Goal: Task Accomplishment & Management: Manage account settings

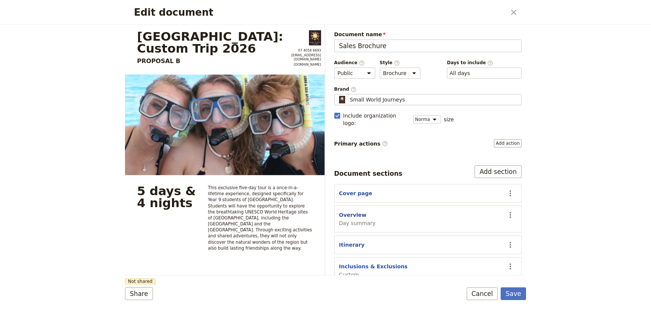
select select "DEFAULT"
click at [571, 193] on div "Edit document ​ Mornington Secondary College: Custom Trip 2026 PROPOSAL B 07 40…" at bounding box center [325, 154] width 651 height 309
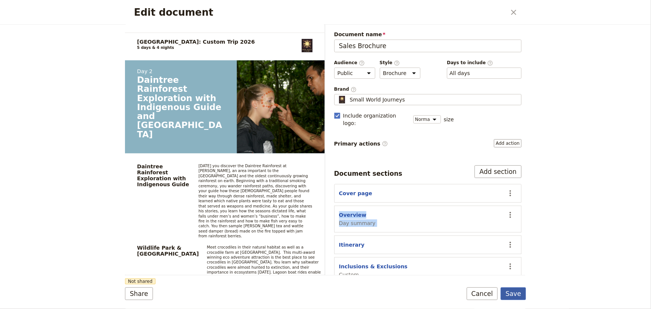
click at [515, 290] on button "Save" at bounding box center [513, 293] width 25 height 13
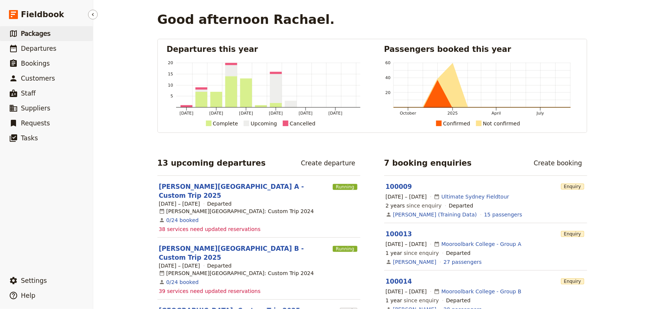
click at [36, 37] on span "Packages" at bounding box center [35, 33] width 29 height 9
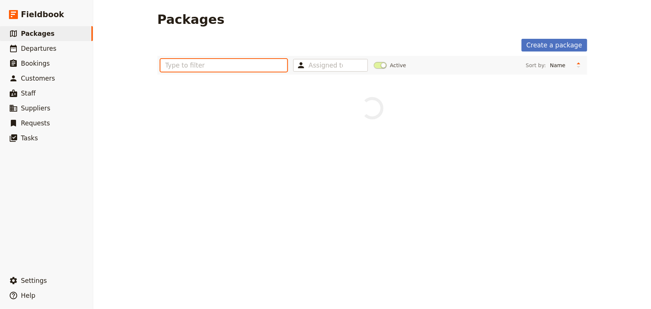
click at [211, 65] on input "text" at bounding box center [223, 65] width 127 height 13
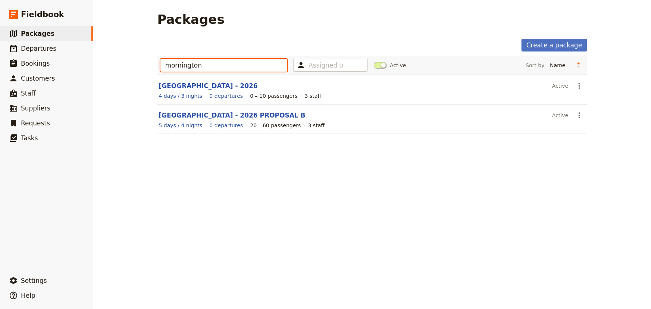
type input "mornington"
click at [284, 116] on link "[GEOGRAPHIC_DATA] - 2026 PROPOSAL B" at bounding box center [232, 115] width 147 height 7
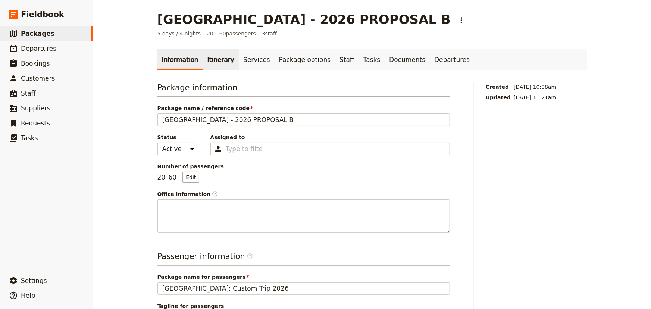
click at [217, 59] on link "Itinerary" at bounding box center [221, 59] width 36 height 21
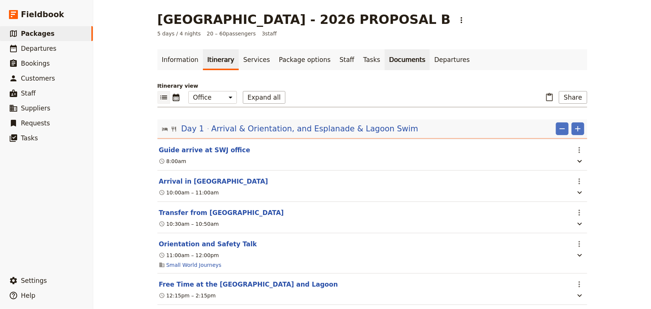
click at [385, 56] on link "Documents" at bounding box center [407, 59] width 45 height 21
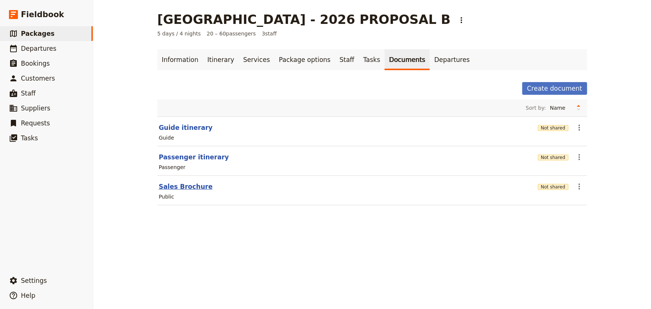
click at [184, 187] on button "Sales Brochure" at bounding box center [186, 186] width 54 height 9
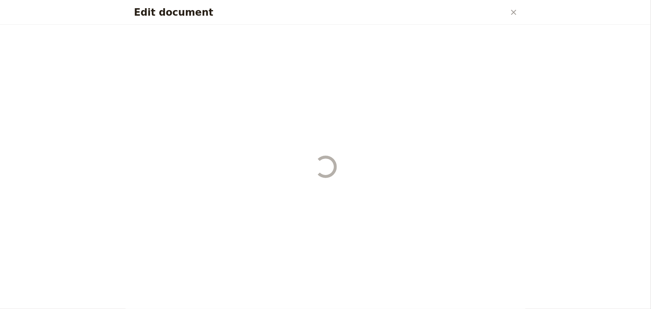
select select "DEFAULT"
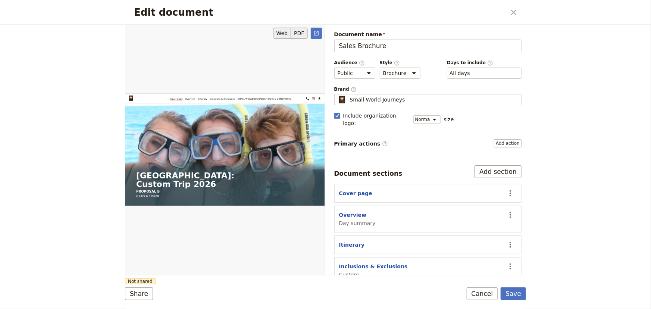
click at [300, 32] on button "PDF" at bounding box center [299, 33] width 16 height 11
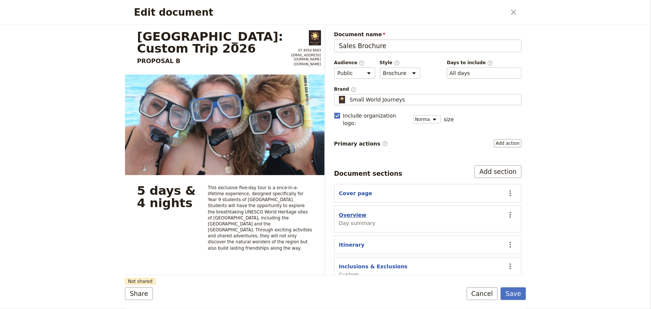
click at [353, 211] on button "Overview" at bounding box center [353, 214] width 28 height 7
select select "DAY_SUMMARY"
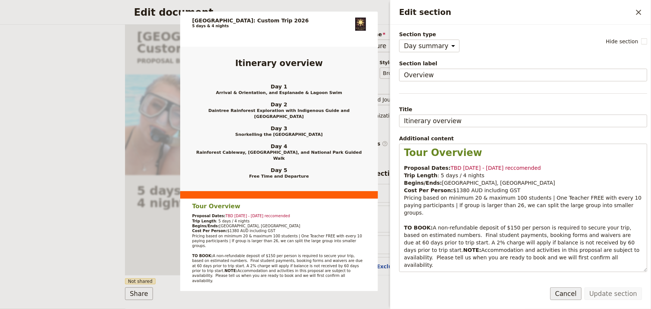
click at [575, 299] on button "Cancel" at bounding box center [565, 293] width 31 height 13
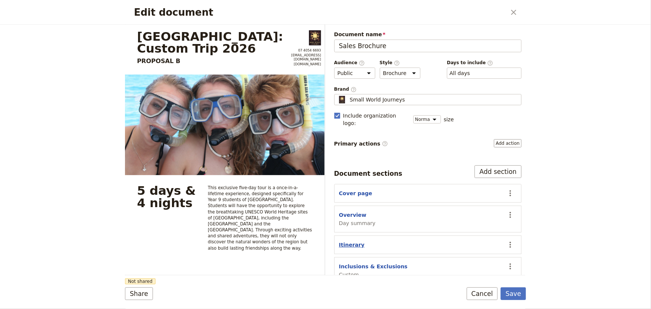
click at [352, 241] on button "Itinerary" at bounding box center [352, 244] width 26 height 7
select select "ITINERARY"
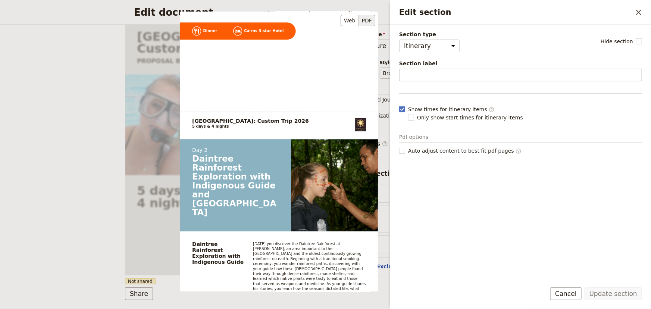
scroll to position [396, 0]
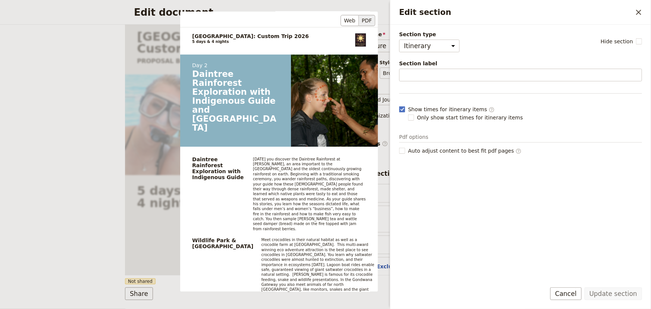
click at [311, 237] on p "Meet crocodiles in their natural habitat as well as a crocodile farm at [GEOGRA…" at bounding box center [317, 267] width 113 height 60
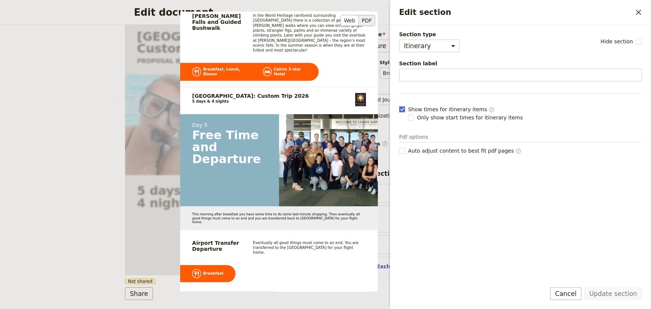
scroll to position [1688, 0]
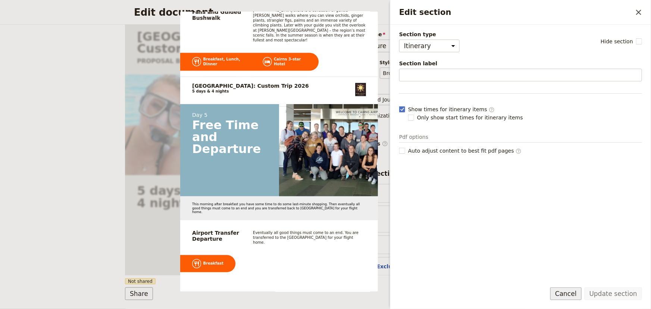
click at [574, 291] on button "Cancel" at bounding box center [565, 293] width 31 height 13
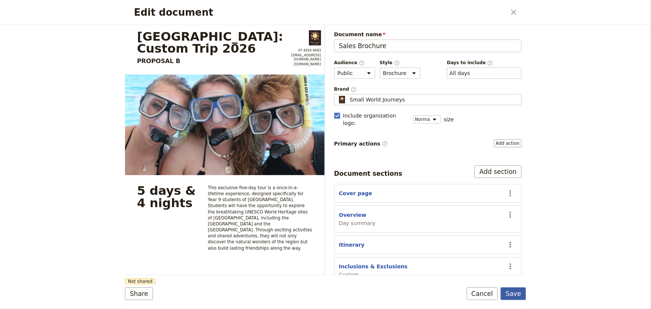
click at [516, 293] on button "Save" at bounding box center [513, 293] width 25 height 13
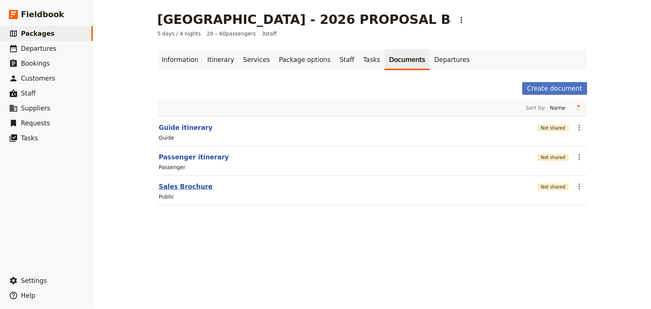
click at [169, 186] on button "Sales Brochure" at bounding box center [186, 186] width 54 height 9
select select "DEFAULT"
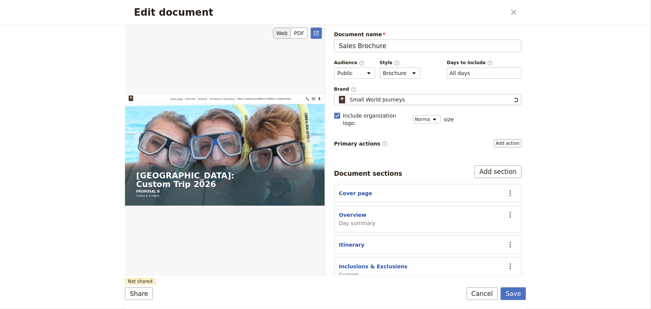
scroll to position [0, 0]
click at [353, 241] on button "Itinerary" at bounding box center [352, 244] width 26 height 7
select select "ITINERARY"
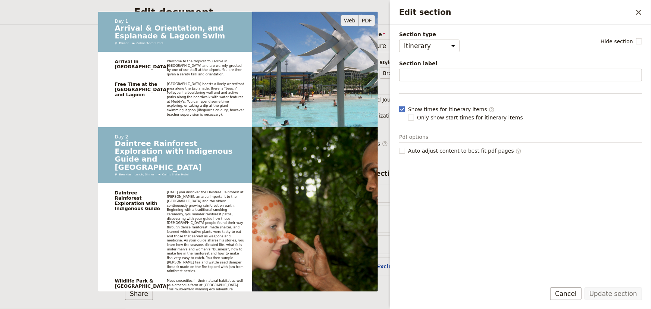
click at [369, 22] on button "PDF" at bounding box center [367, 20] width 16 height 11
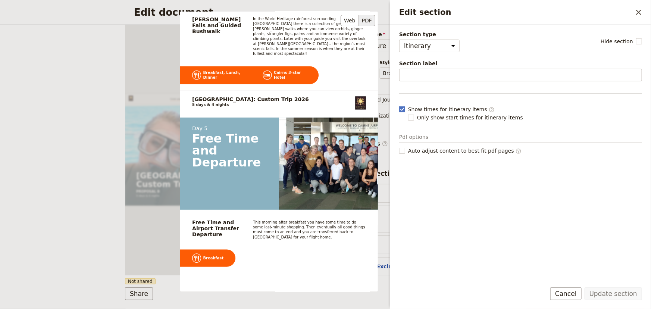
scroll to position [1688, 0]
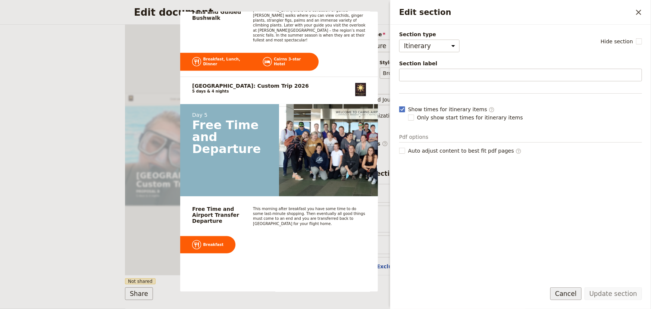
click at [579, 294] on button "Cancel" at bounding box center [565, 293] width 31 height 13
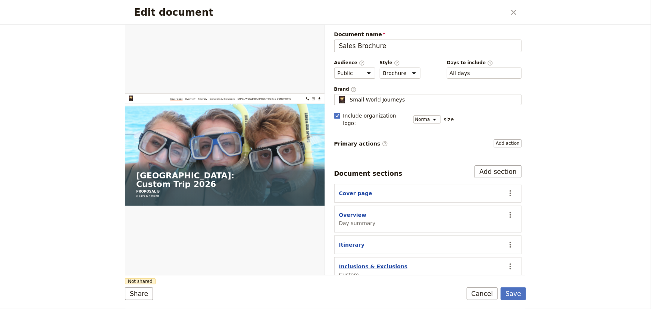
click at [356, 263] on button "Inclusions & Exclusions" at bounding box center [373, 266] width 69 height 7
select select "CUSTOM"
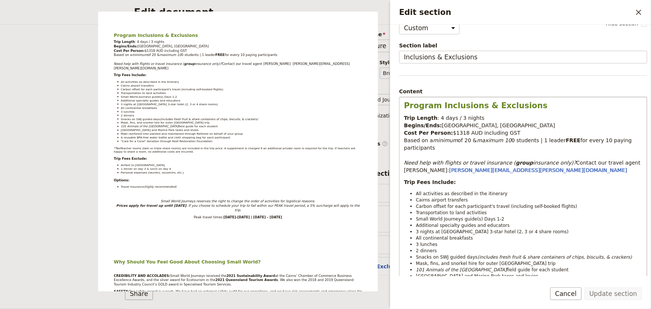
scroll to position [0, 0]
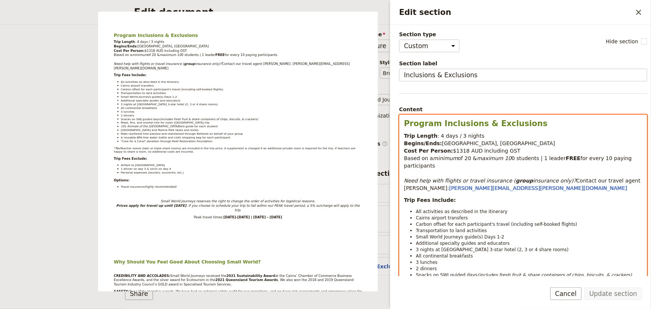
click at [438, 134] on span ": 4 days / 3 nights" at bounding box center [461, 136] width 47 height 6
click at [457, 137] on span ": 5 days / 3 nights" at bounding box center [461, 136] width 47 height 6
click at [456, 153] on span "$1318 AUD including GST" at bounding box center [487, 151] width 68 height 6
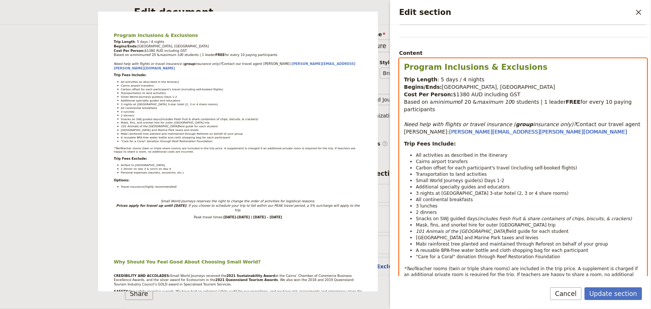
scroll to position [113, 0]
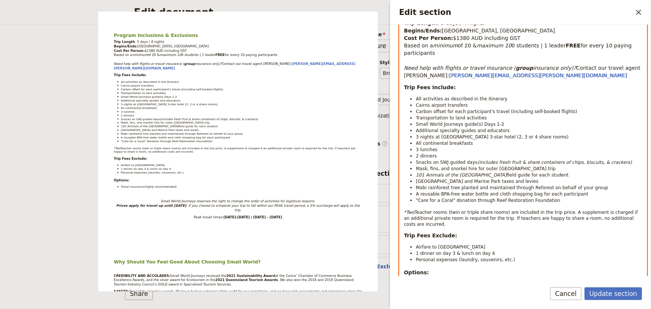
click at [503, 121] on li "Small World Journeys guide(s) Days 1-2" at bounding box center [529, 124] width 226 height 6
select select "paragraph-small"
click at [419, 134] on span "3 nights at Cairns 3-star hotel (2, 3 or 4 share rooms)" at bounding box center [492, 136] width 153 height 5
click at [418, 153] on span "2 dinners" at bounding box center [426, 155] width 21 height 5
drag, startPoint x: 515, startPoint y: 187, endPoint x: 415, endPoint y: 189, distance: 100.4
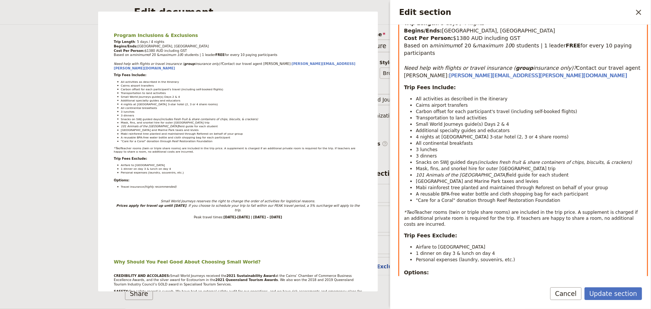
click at [415, 189] on ul "All activities as described in the itinerary Cairns airport transfers Carbon of…" at bounding box center [523, 150] width 238 height 108
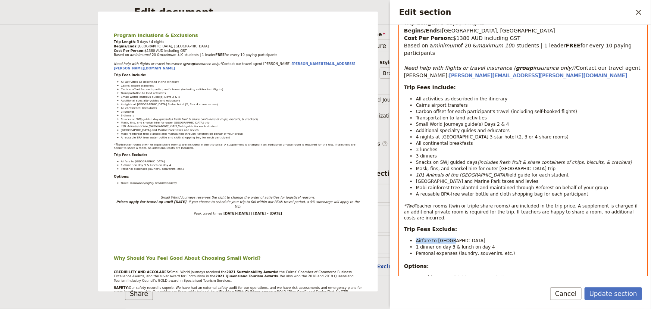
drag, startPoint x: 449, startPoint y: 228, endPoint x: 416, endPoint y: 224, distance: 33.0
click at [416, 237] on li "Airfare to [GEOGRAPHIC_DATA]" at bounding box center [529, 240] width 226 height 6
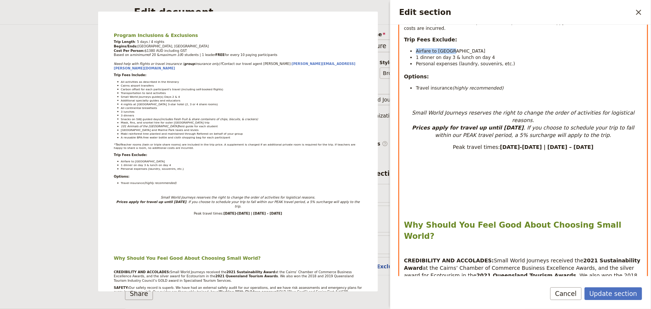
scroll to position [132, 0]
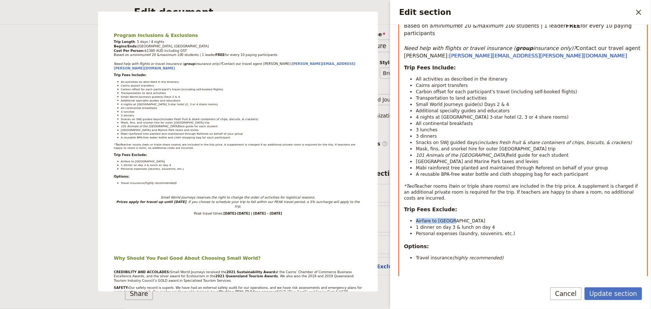
click at [476, 225] on span "1 dinner on day 3 & lunch on day 4" at bounding box center [455, 227] width 79 height 5
drag, startPoint x: 438, startPoint y: 213, endPoint x: 453, endPoint y: 210, distance: 15.2
click at [453, 225] on span "1 dinner on day 3 & lunch on day 4" at bounding box center [455, 227] width 79 height 5
click at [520, 230] on li "Personal expenses (laundry, souvenirs, etc.)" at bounding box center [529, 233] width 226 height 6
drag, startPoint x: 516, startPoint y: 220, endPoint x: 464, endPoint y: 219, distance: 52.3
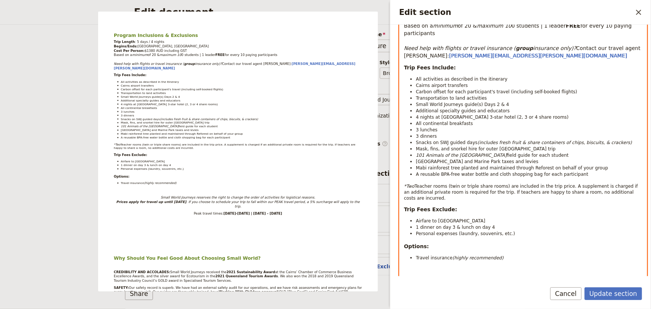
click at [516, 230] on li "Personal expenses (laundry, souvenirs, etc.)" at bounding box center [529, 233] width 226 height 6
click at [422, 225] on span "1 dinner on day 3 & lunch on day 4" at bounding box center [455, 227] width 79 height 5
click at [479, 218] on li "Airfare to [GEOGRAPHIC_DATA]" at bounding box center [529, 221] width 226 height 6
drag, startPoint x: 485, startPoint y: 213, endPoint x: 472, endPoint y: 212, distance: 12.3
click at [472, 224] on li "Dinner on day 3 & lunch on day 4" at bounding box center [529, 227] width 226 height 6
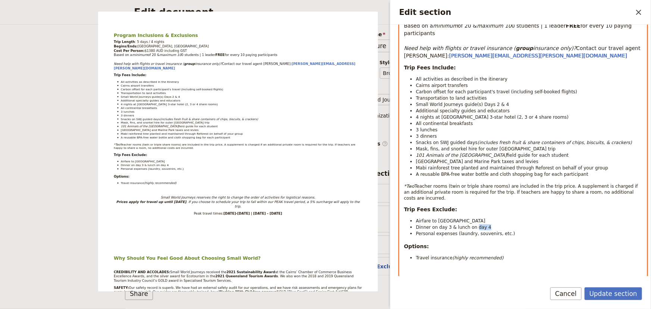
click at [540, 230] on li "Personal expenses (laundry, souvenirs, etc.)" at bounding box center [529, 233] width 226 height 6
click at [491, 224] on li "Dinner on day 3 & lunch on day 4" at bounding box center [529, 227] width 226 height 6
drag, startPoint x: 487, startPoint y: 211, endPoint x: 472, endPoint y: 213, distance: 15.2
click at [472, 224] on li "Dinner on day 3 & lunch on day 4" at bounding box center [529, 227] width 226 height 6
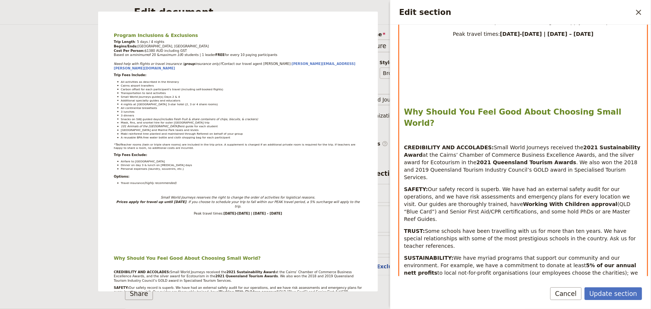
scroll to position [528, 0]
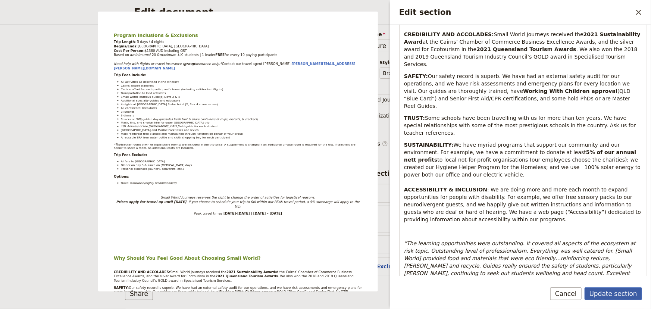
click at [622, 294] on button "Update section" at bounding box center [613, 293] width 57 height 13
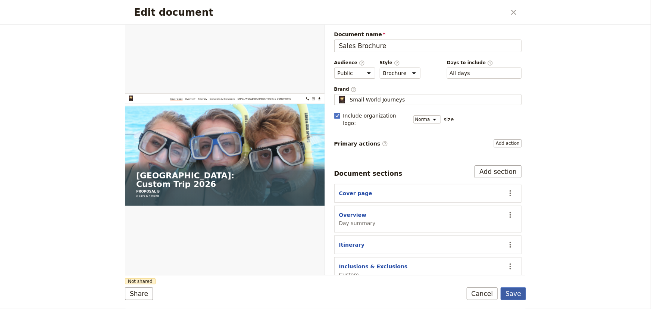
click at [519, 295] on button "Save" at bounding box center [513, 293] width 25 height 13
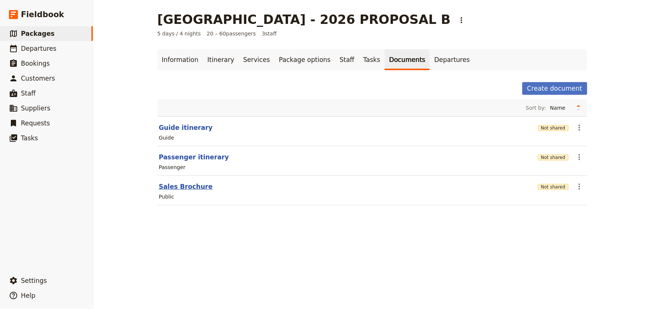
click at [193, 188] on button "Sales Brochure" at bounding box center [186, 186] width 54 height 9
select select "DEFAULT"
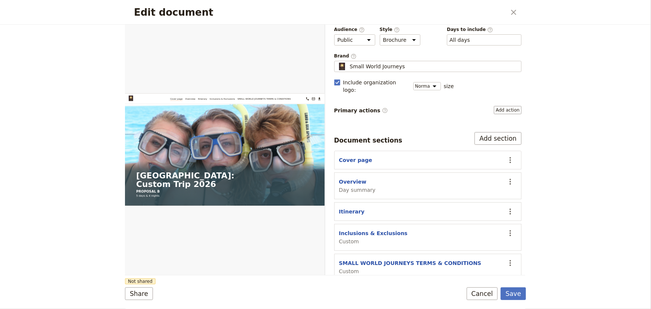
click at [649, 224] on div "Edit document ​ Web PDF ​ Document name Sales Brochure Preview Audience ​ Publi…" at bounding box center [325, 154] width 651 height 309
click at [437, 259] on button "SMALL WORLD JOURNEYS TERMS & CONDITIONS" at bounding box center [410, 262] width 143 height 7
select select "CUSTOM"
select select "default"
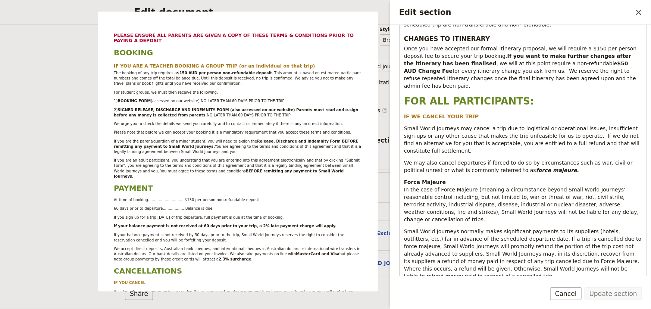
scroll to position [678, 0]
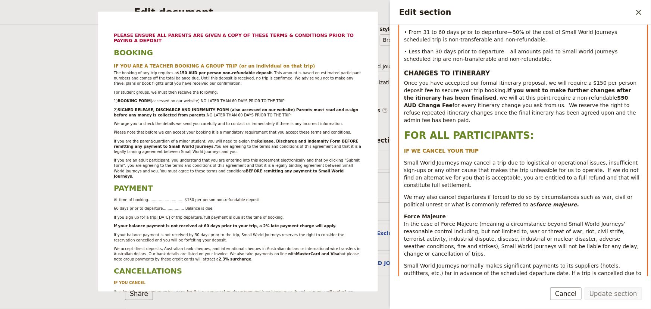
click at [584, 160] on span "Small World Journeys may cancel a trip due to logistical or operational issues,…" at bounding box center [522, 174] width 237 height 28
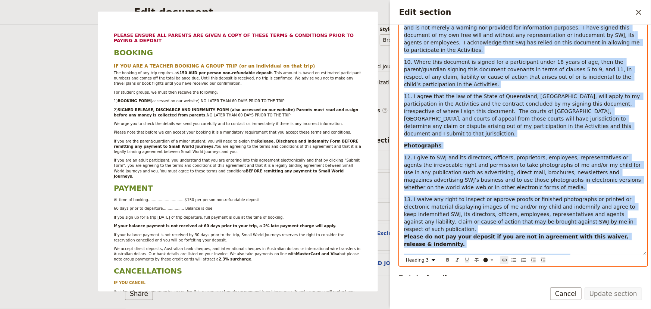
scroll to position [2524, 0]
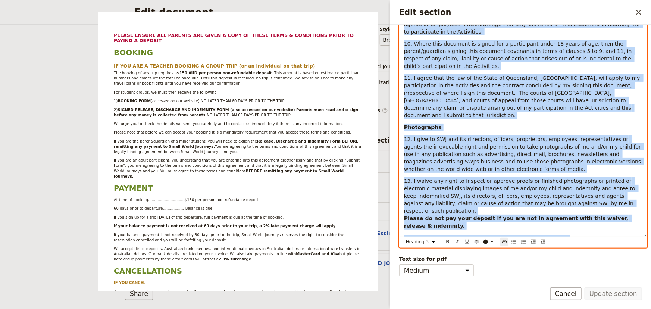
drag, startPoint x: 403, startPoint y: 119, endPoint x: 637, endPoint y: 233, distance: 259.8
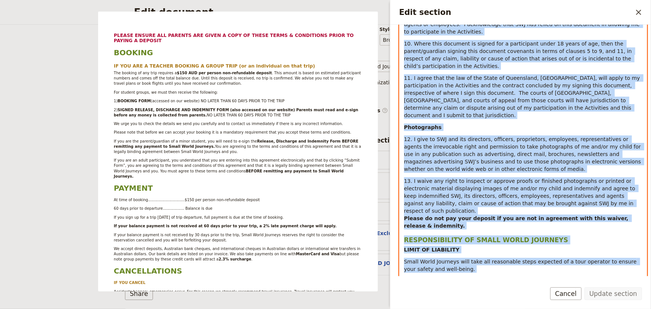
select select "paragraph"
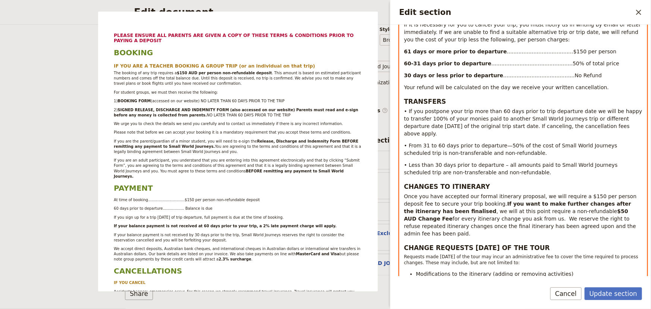
scroll to position [622, 0]
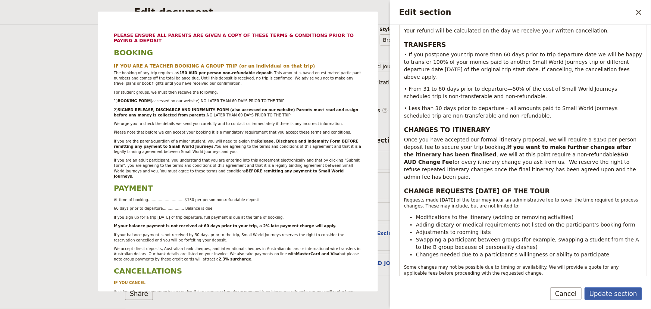
click at [616, 293] on button "Update section" at bounding box center [613, 293] width 57 height 13
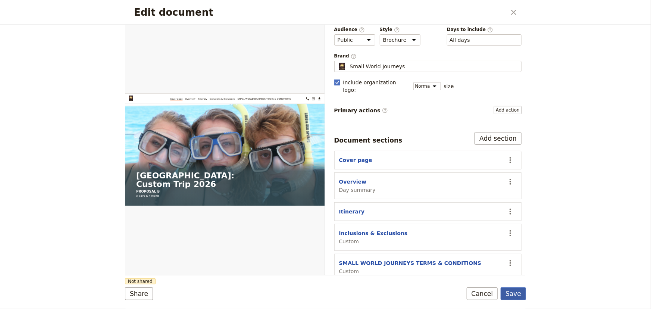
click at [516, 291] on button "Save" at bounding box center [513, 293] width 25 height 13
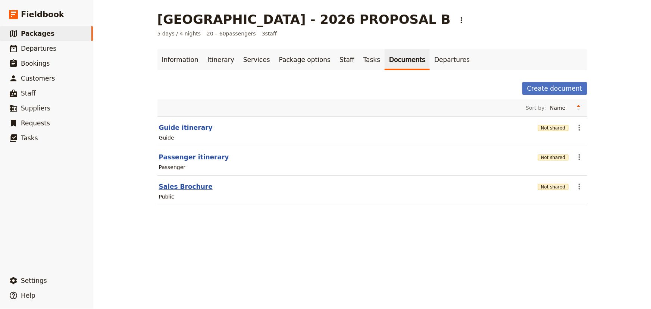
click at [180, 185] on button "Sales Brochure" at bounding box center [186, 186] width 54 height 9
select select "DEFAULT"
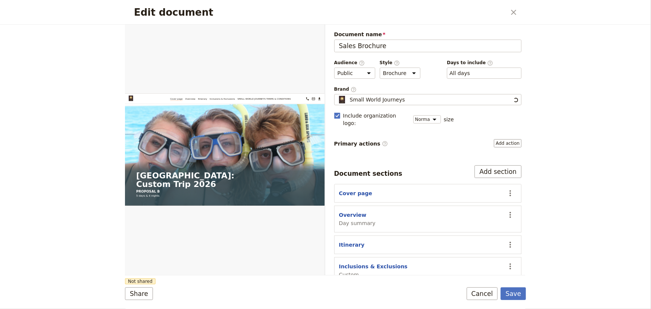
scroll to position [0, 0]
click at [302, 33] on button "PDF" at bounding box center [299, 33] width 16 height 11
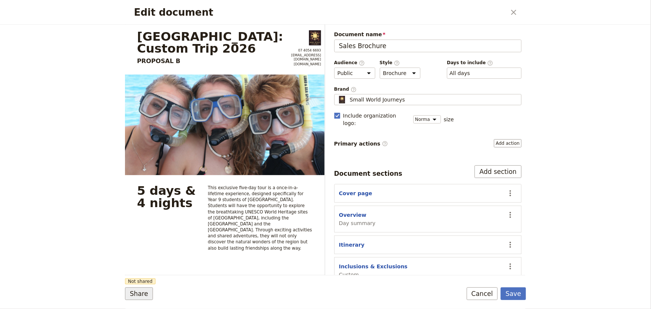
click at [135, 291] on button "Share" at bounding box center [139, 293] width 28 height 13
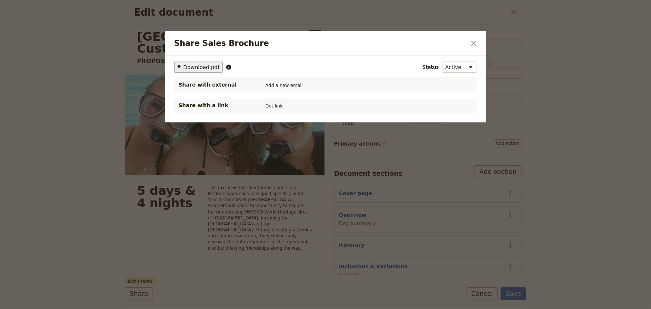
click at [199, 62] on button "​ Download pdf" at bounding box center [198, 67] width 49 height 11
click at [475, 44] on icon "Close dialog" at bounding box center [473, 43] width 5 height 5
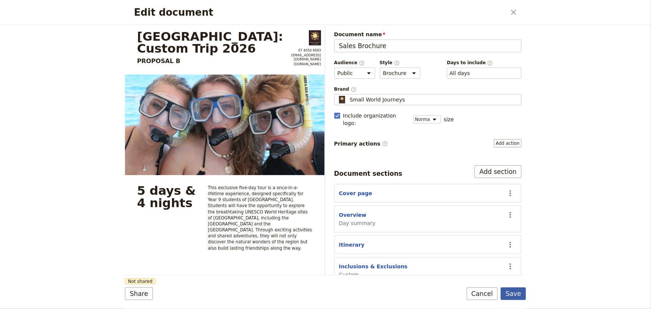
drag, startPoint x: 510, startPoint y: 294, endPoint x: 506, endPoint y: 290, distance: 5.9
click at [511, 293] on button "Save" at bounding box center [513, 293] width 25 height 13
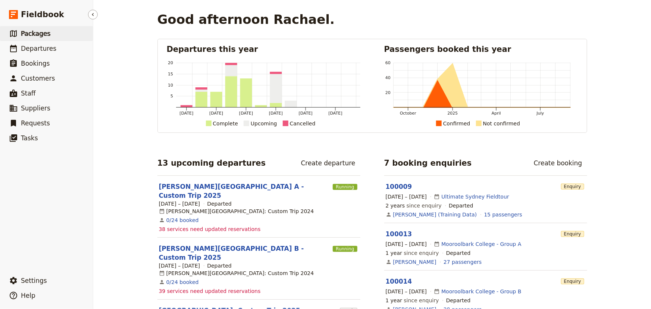
click at [40, 32] on span "Packages" at bounding box center [35, 33] width 29 height 7
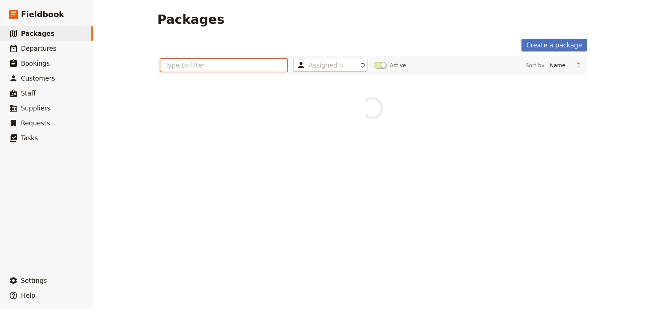
click at [197, 69] on input "text" at bounding box center [223, 65] width 127 height 13
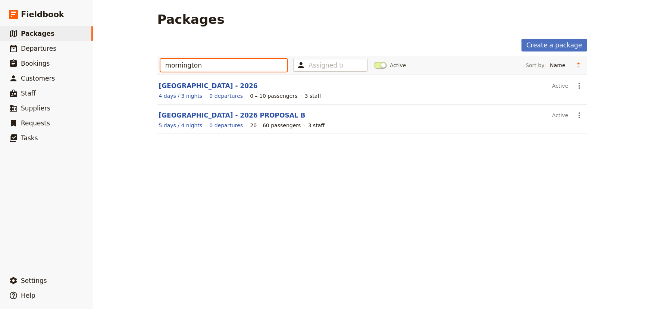
type input "mornington"
click at [280, 116] on link "[GEOGRAPHIC_DATA] - 2026 PROPOSAL B" at bounding box center [232, 115] width 147 height 7
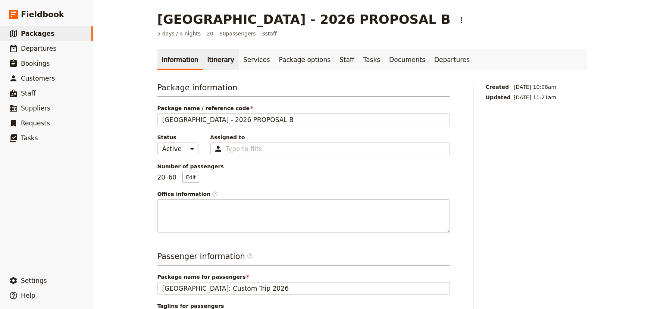
click at [212, 57] on link "Itinerary" at bounding box center [221, 59] width 36 height 21
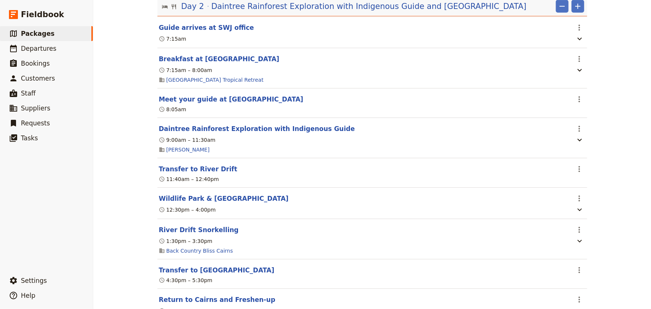
scroll to position [452, 0]
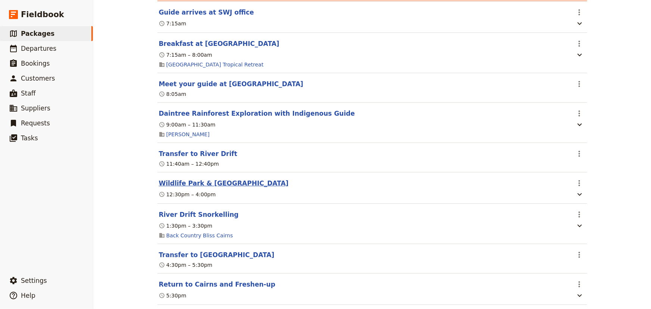
click at [233, 181] on button "Wildlife Park & [GEOGRAPHIC_DATA]" at bounding box center [224, 183] width 130 height 9
select select "2"
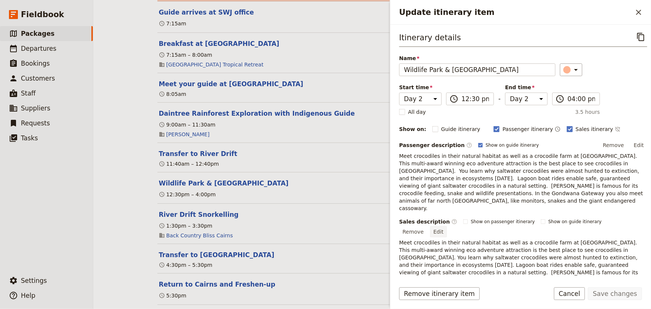
click at [447, 226] on button "Edit" at bounding box center [438, 231] width 17 height 11
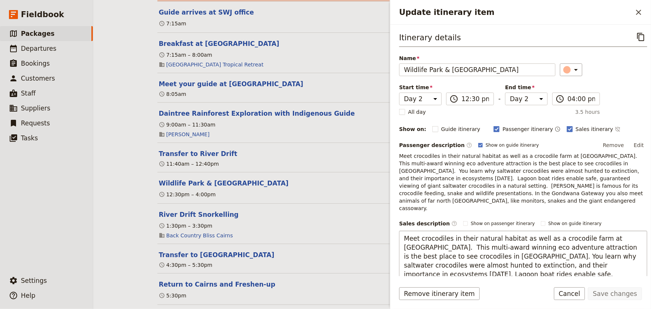
click at [625, 231] on textarea "Meet crocodiles in their natural habitat as well as a crocodile farm at [GEOGRA…" at bounding box center [523, 270] width 248 height 78
type textarea "Meet crocodiles in their natural habitat as well as a crocodile farm at [GEOGRA…"
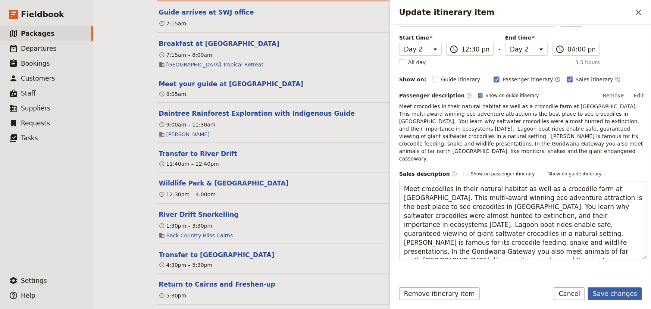
scroll to position [16, 0]
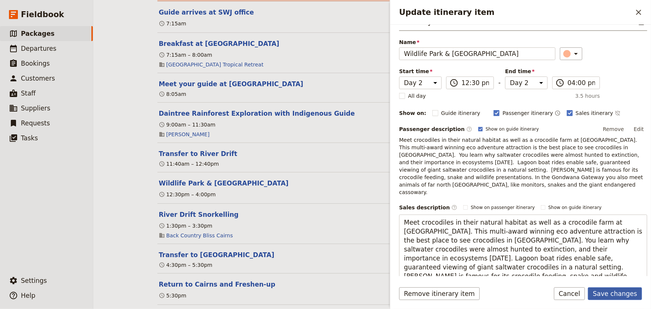
click at [636, 291] on button "Save changes" at bounding box center [615, 293] width 54 height 13
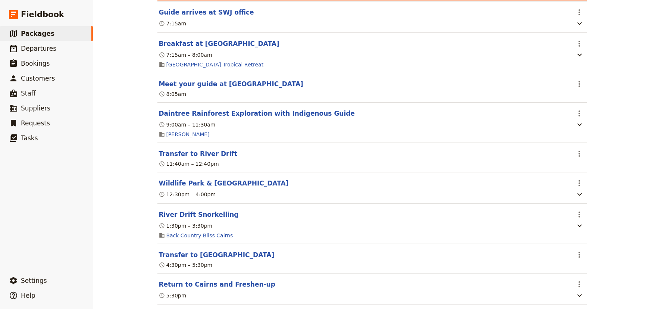
click at [170, 181] on button "Wildlife Park & [GEOGRAPHIC_DATA]" at bounding box center [224, 183] width 130 height 9
select select "2"
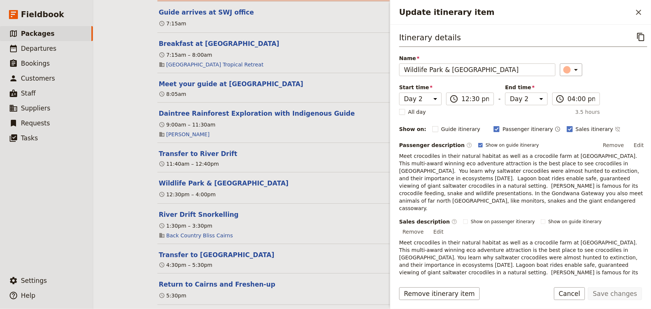
click at [447, 226] on button "Edit" at bounding box center [438, 231] width 17 height 11
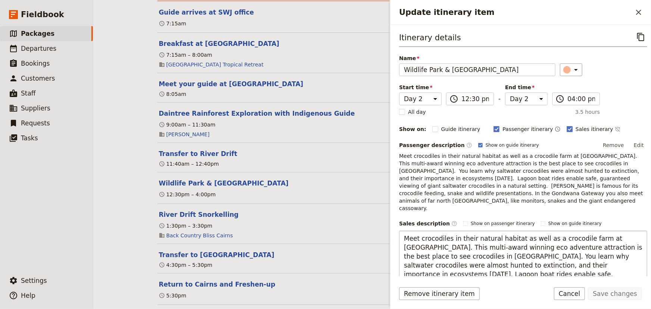
scroll to position [50, 0]
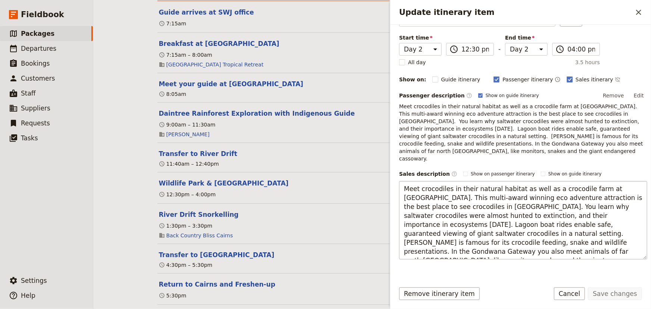
click at [565, 208] on textarea "Meet crocodiles in their natural habitat as well as a crocodile farm at [GEOGRA…" at bounding box center [523, 220] width 248 height 78
type textarea "Meet crocodiles in their natural habitat as well as a crocodile farm at [GEOGRA…"
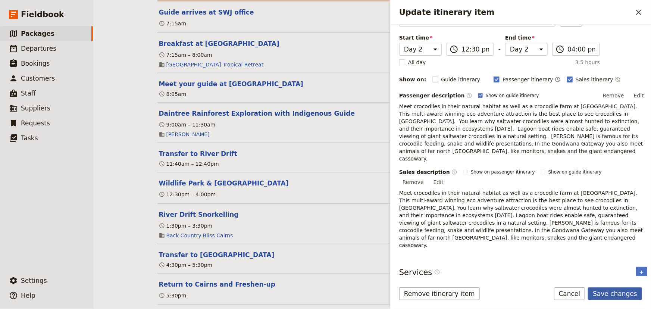
scroll to position [16, 0]
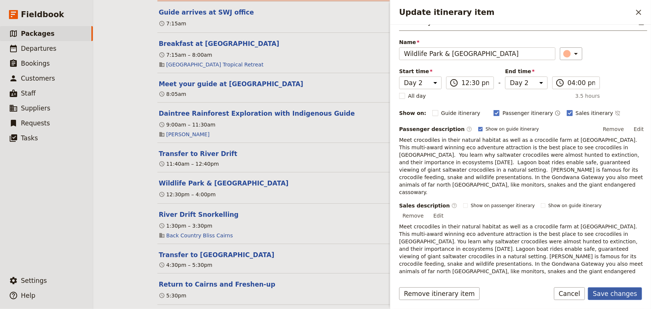
click at [618, 293] on button "Save changes" at bounding box center [615, 293] width 54 height 13
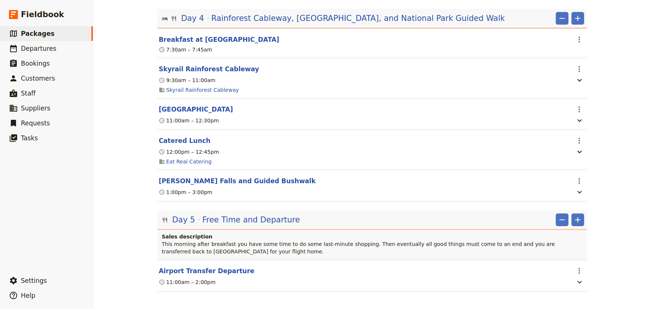
scroll to position [1205, 0]
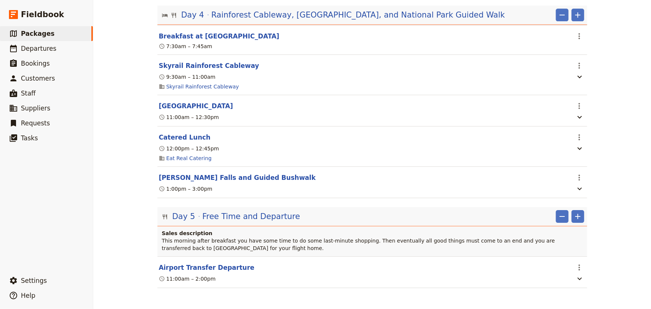
click at [517, 242] on p "This morning after breakfast you have some time to do some last-minute shopping…" at bounding box center [373, 244] width 422 height 15
click at [264, 216] on span "Free Time and Departure" at bounding box center [251, 216] width 98 height 11
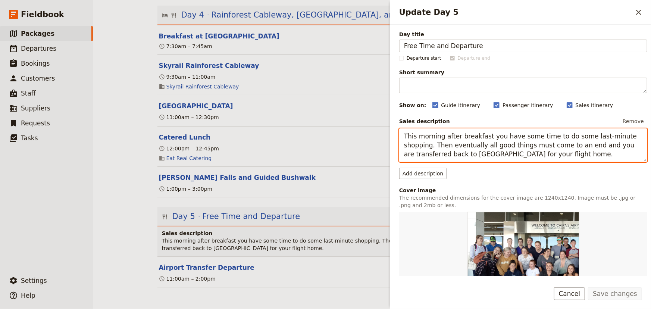
drag, startPoint x: 559, startPoint y: 154, endPoint x: 364, endPoint y: 131, distance: 195.8
click at [364, 131] on div "[GEOGRAPHIC_DATA] - 2026 PROPOSAL B ​ 5 days / 4 nights 20 – 60 passengers 3 st…" at bounding box center [372, 154] width 558 height 309
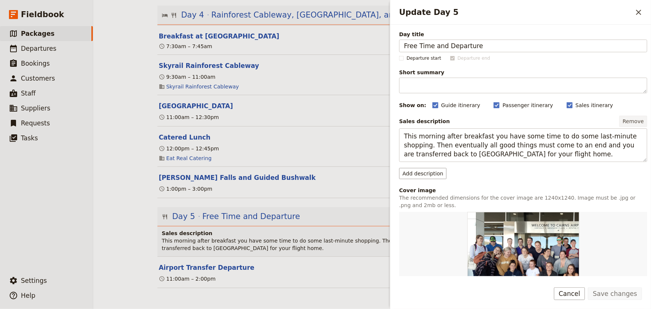
click at [630, 121] on button "Remove" at bounding box center [633, 121] width 28 height 11
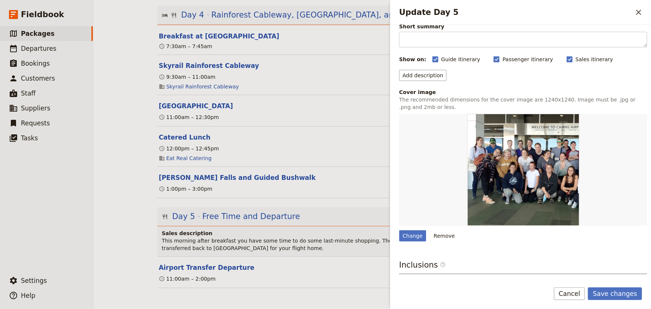
scroll to position [112, 0]
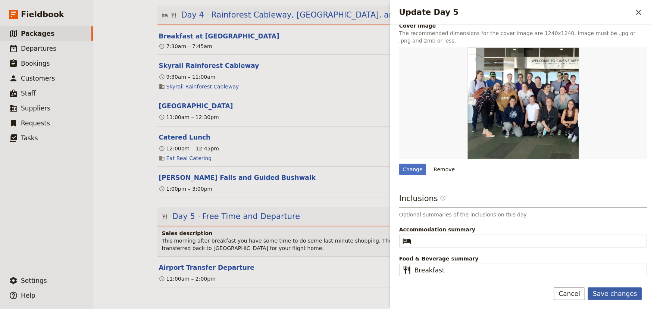
click at [610, 297] on button "Save changes" at bounding box center [615, 293] width 54 height 13
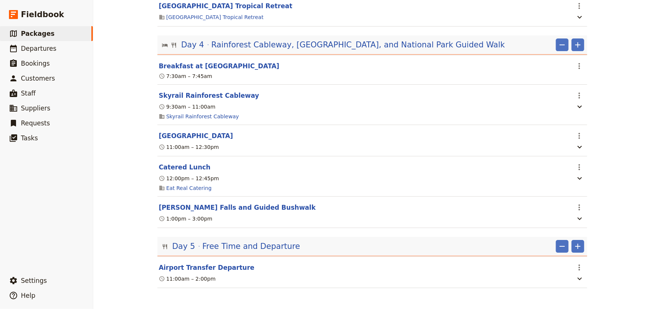
scroll to position [1175, 0]
click at [575, 250] on icon "Add" at bounding box center [578, 246] width 9 height 9
click at [199, 271] on button "Airport Transfer Departure" at bounding box center [207, 267] width 96 height 9
select select "5"
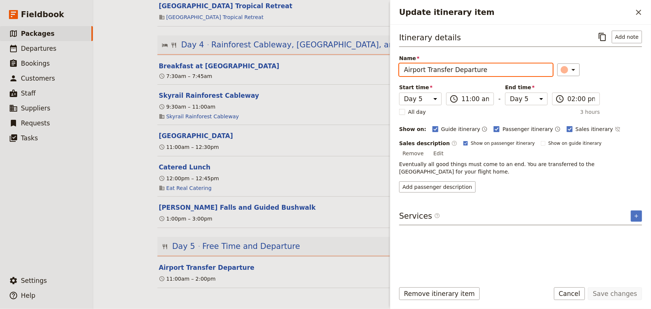
click at [404, 71] on input "Airport Transfer Departure" at bounding box center [476, 69] width 154 height 13
click at [421, 71] on input "Free time and Airport Transfer Departure" at bounding box center [476, 69] width 154 height 13
type input "Free Time and Airport Transfer Departure"
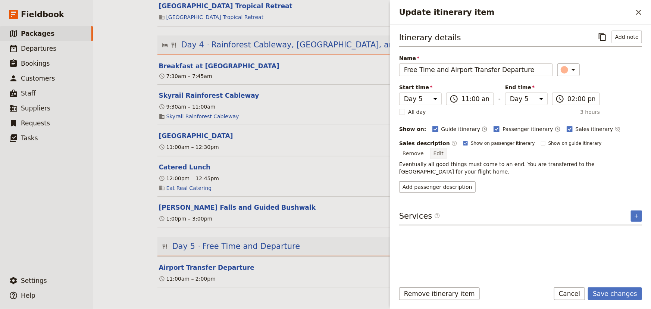
click at [447, 148] on button "Edit" at bounding box center [438, 153] width 17 height 11
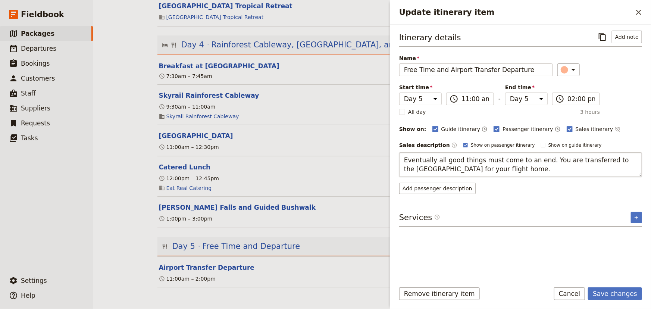
click at [403, 159] on textarea "Eventually all good things must come to an end. You are transferred to the [GEO…" at bounding box center [520, 164] width 243 height 25
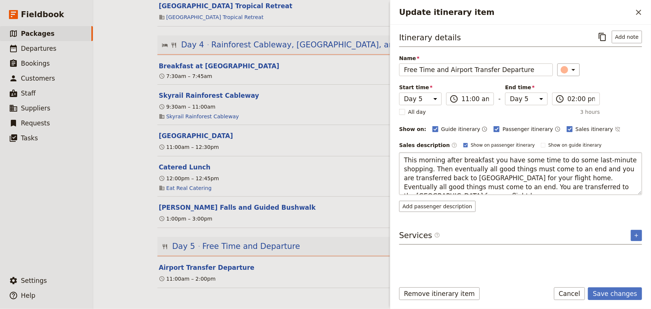
drag, startPoint x: 558, startPoint y: 177, endPoint x: 636, endPoint y: 191, distance: 79.2
click at [636, 191] on textarea "This morning after breakfast you have some time to do some last-minute shopping…" at bounding box center [520, 173] width 243 height 43
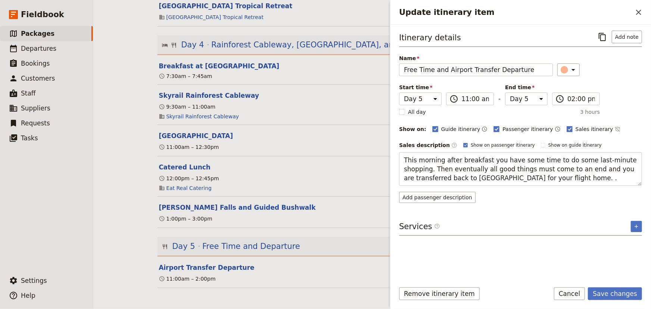
type textarea "This morning after breakfast you have some time to do some last-minute shopping…"
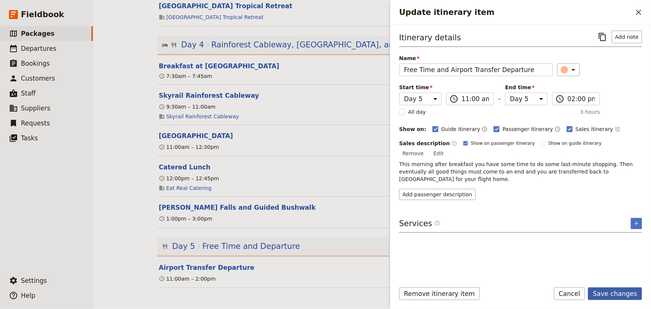
click at [622, 296] on button "Save changes" at bounding box center [615, 293] width 54 height 13
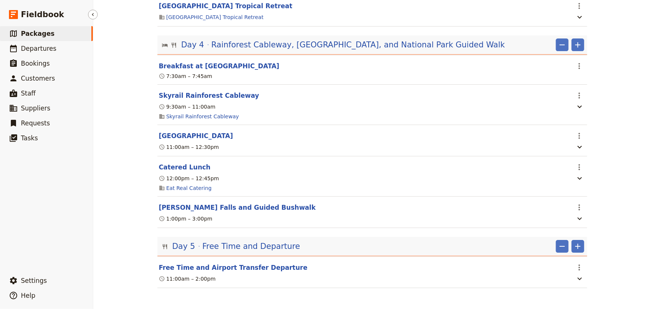
click at [29, 30] on span "Packages" at bounding box center [38, 33] width 34 height 7
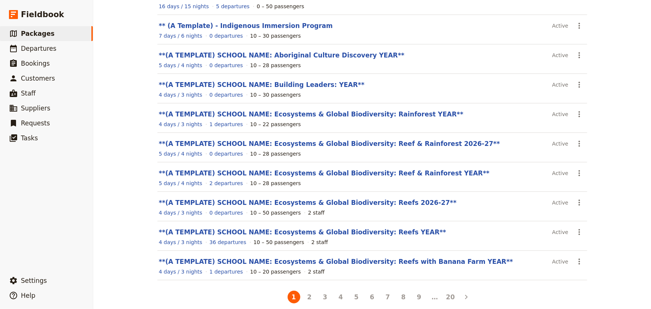
scroll to position [97, 0]
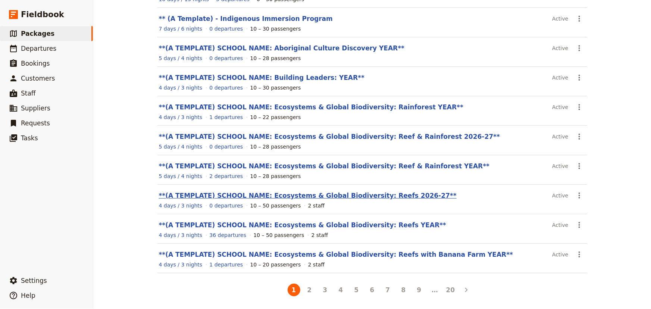
click at [363, 192] on link "**(A TEMPLATE) SCHOOL NAME: Ecosystems & Global Biodiversity: Reefs 2026-27**" at bounding box center [308, 195] width 298 height 7
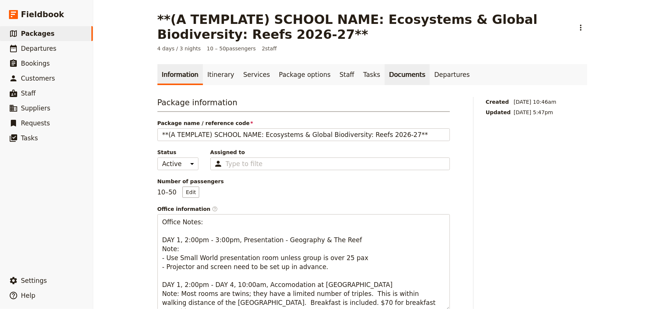
click at [385, 78] on link "Documents" at bounding box center [407, 74] width 45 height 21
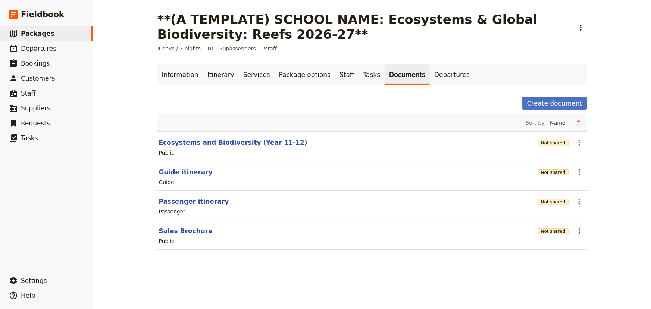
click at [188, 235] on section "Sales Brochure Not shared ​ Public" at bounding box center [372, 234] width 430 height 29
click at [188, 234] on button "Sales Brochure" at bounding box center [186, 230] width 54 height 9
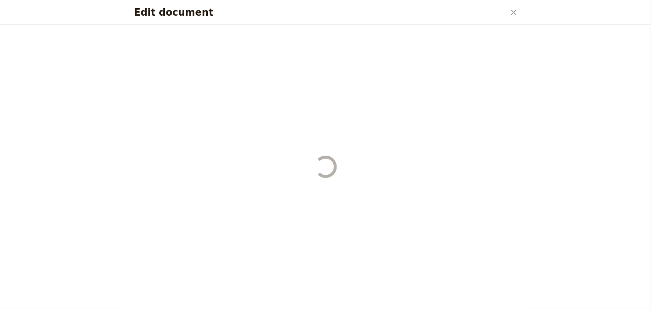
select select "DEFAULT"
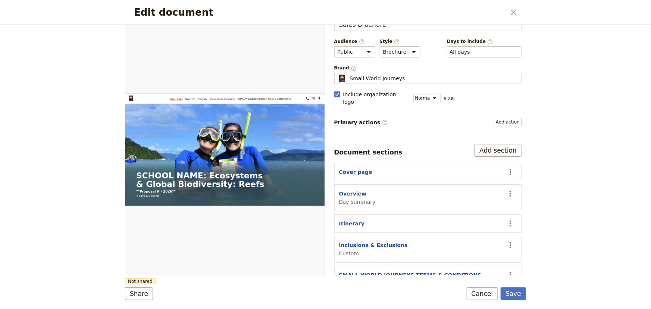
scroll to position [33, 0]
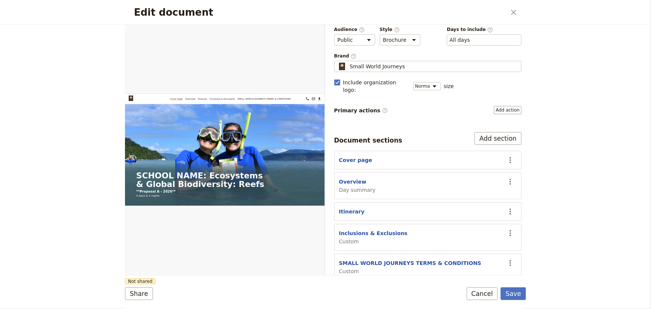
click at [357, 259] on button "SMALL WORLD JOURNEYS TERMS & CONDITIONS" at bounding box center [410, 262] width 143 height 7
select select "CUSTOM"
select select "default"
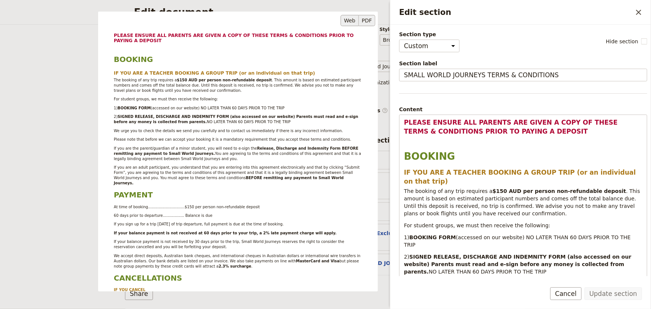
click at [366, 22] on button "PDF" at bounding box center [367, 20] width 16 height 11
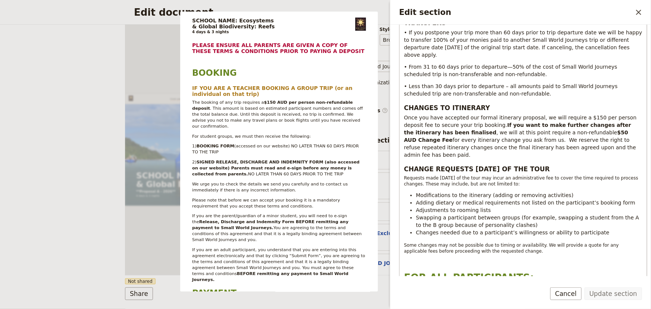
scroll to position [678, 0]
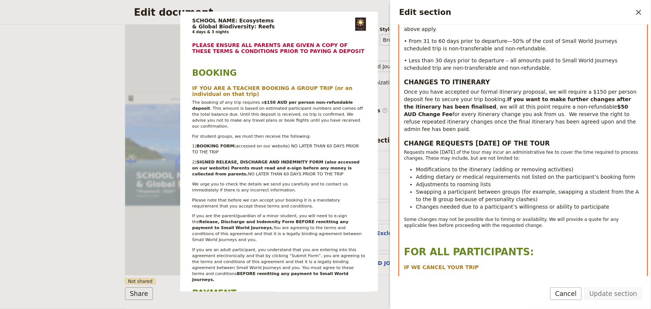
click at [413, 233] on p "Edit section" at bounding box center [523, 236] width 238 height 7
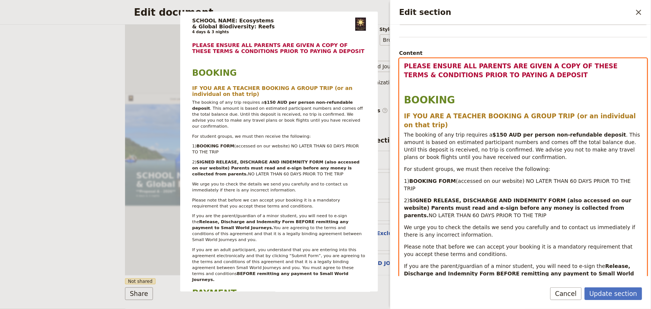
scroll to position [0, 0]
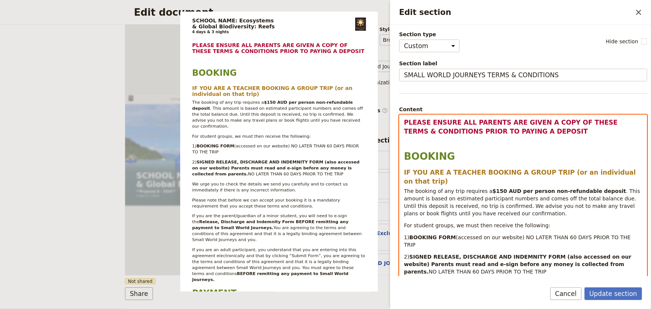
click at [410, 141] on p "Edit section" at bounding box center [523, 140] width 238 height 7
select select "h3"
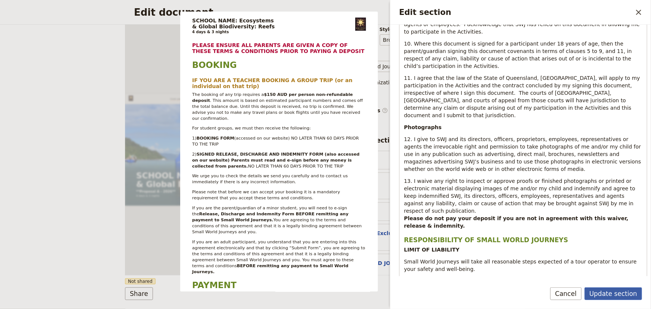
scroll to position [2628, 0]
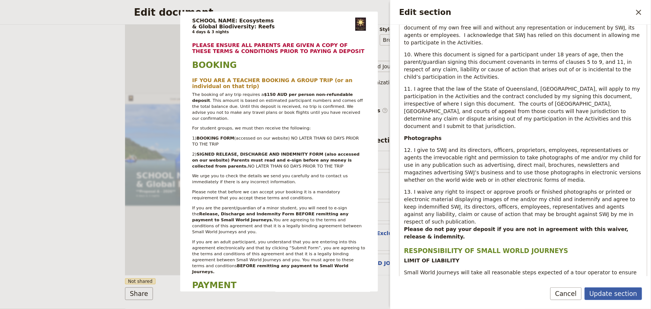
click at [623, 292] on button "Update section" at bounding box center [613, 293] width 57 height 13
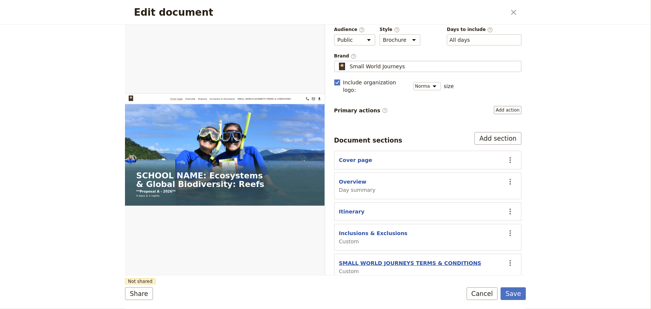
click at [421, 259] on button "SMALL WORLD JOURNEYS TERMS & CONDITIONS" at bounding box center [410, 262] width 143 height 7
select select "CUSTOM"
select select "default"
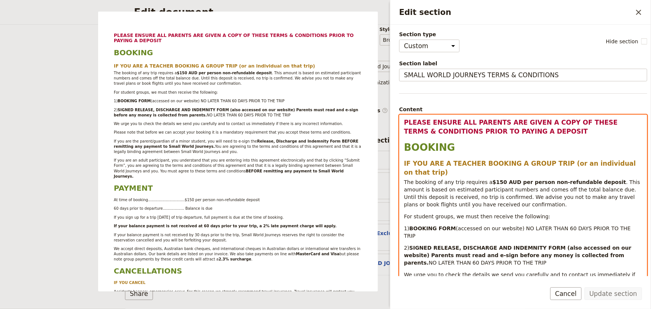
select select "h3"
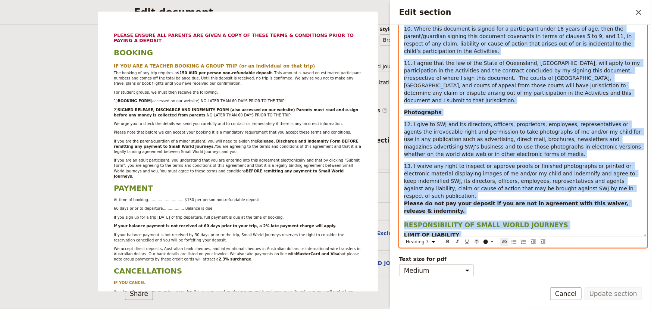
drag, startPoint x: 403, startPoint y: 123, endPoint x: 624, endPoint y: 231, distance: 246.1
copy div "LOREMI DOLORS AME CONSECT ADI ELITS D EIUS TE INCID UTLAB & ETDOLOREMA ALIQU EN…"
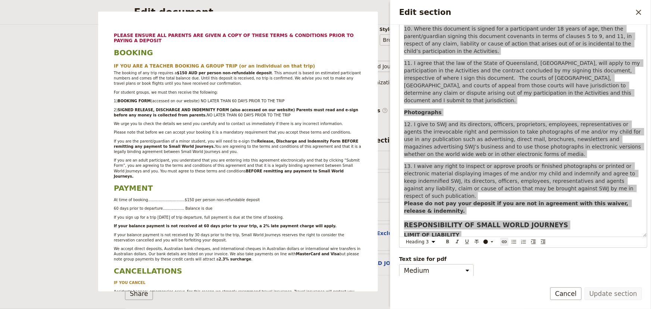
scroll to position [15, 0]
